Goal: Transaction & Acquisition: Purchase product/service

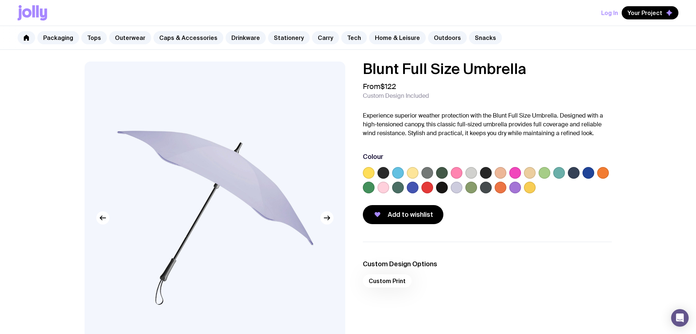
click at [387, 172] on label at bounding box center [383, 173] width 12 height 12
click at [0, 0] on input "radio" at bounding box center [0, 0] width 0 height 0
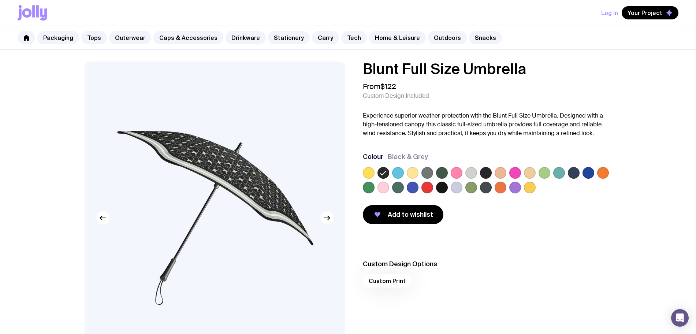
click at [445, 191] on label at bounding box center [442, 187] width 12 height 12
click at [0, 0] on input "radio" at bounding box center [0, 0] width 0 height 0
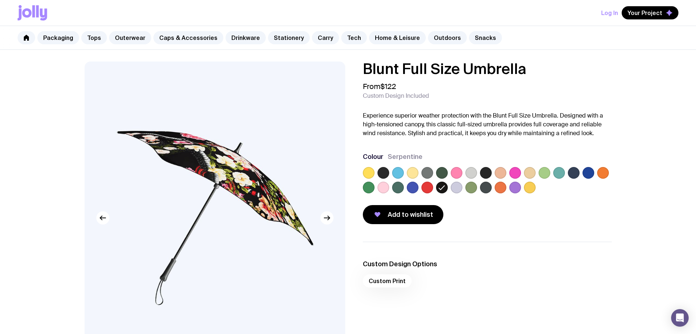
click at [488, 172] on label at bounding box center [486, 173] width 12 height 12
click at [0, 0] on input "radio" at bounding box center [0, 0] width 0 height 0
